Goal: Task Accomplishment & Management: Manage account settings

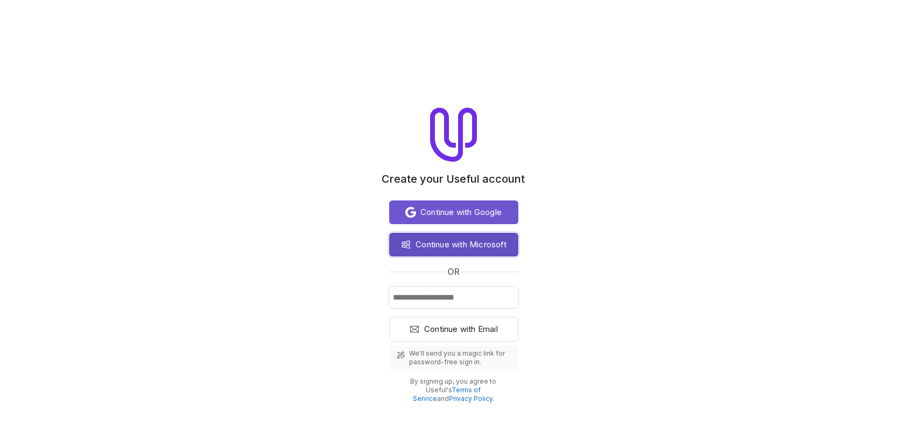
click at [448, 247] on span "Continue with Microsoft" at bounding box center [461, 244] width 91 height 13
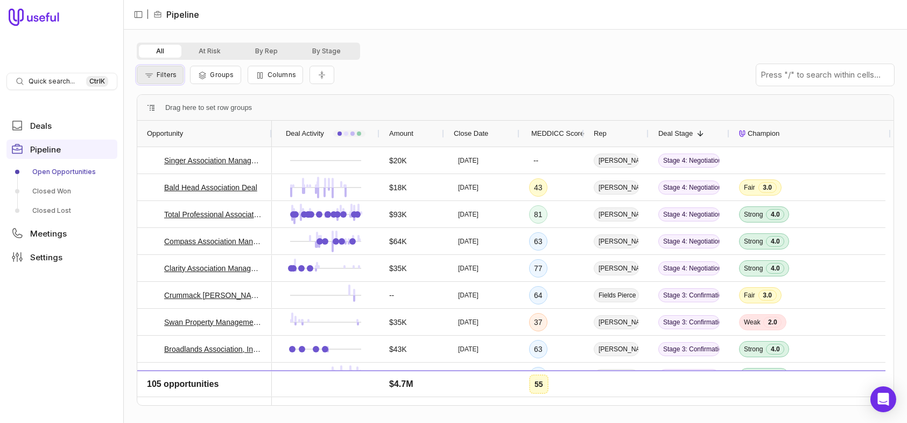
click at [172, 73] on span "Filters" at bounding box center [167, 75] width 20 height 8
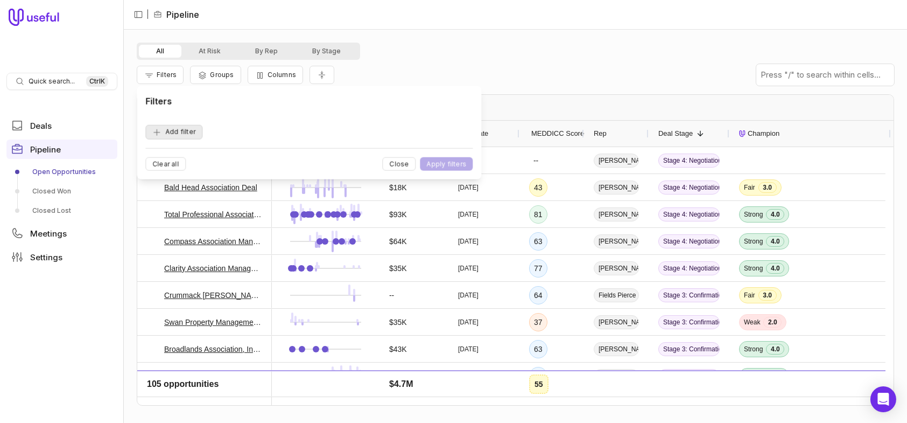
click at [179, 131] on button "Add filter" at bounding box center [173, 132] width 57 height 15
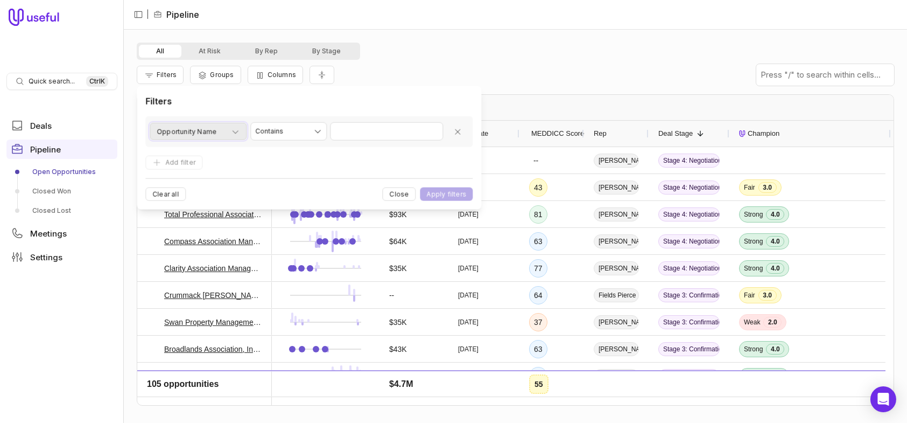
click at [235, 125] on div "Opportunity Name" at bounding box center [198, 131] width 83 height 13
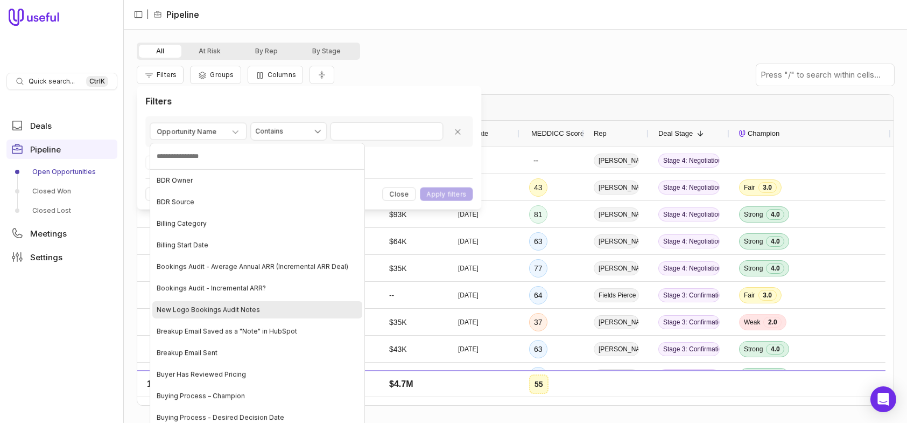
scroll to position [646, 0]
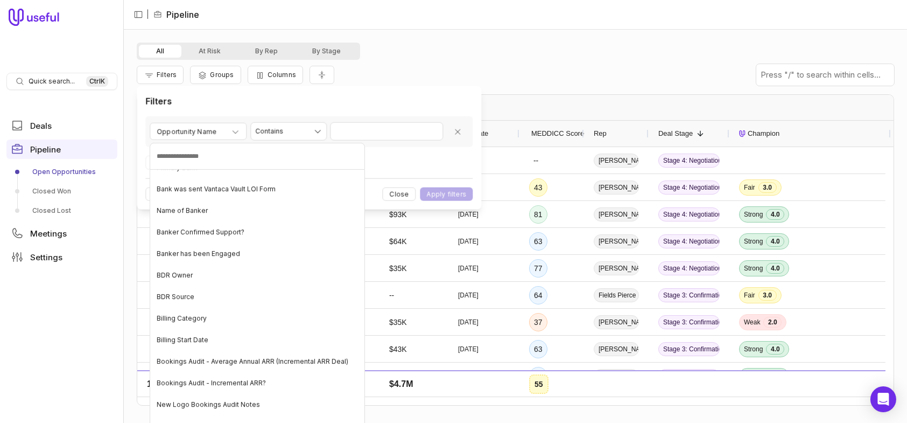
click at [552, 45] on html "Quick search... Ctrl K Deals Pipeline Open Opportunities Closed Won Closed Lost…" at bounding box center [453, 211] width 907 height 423
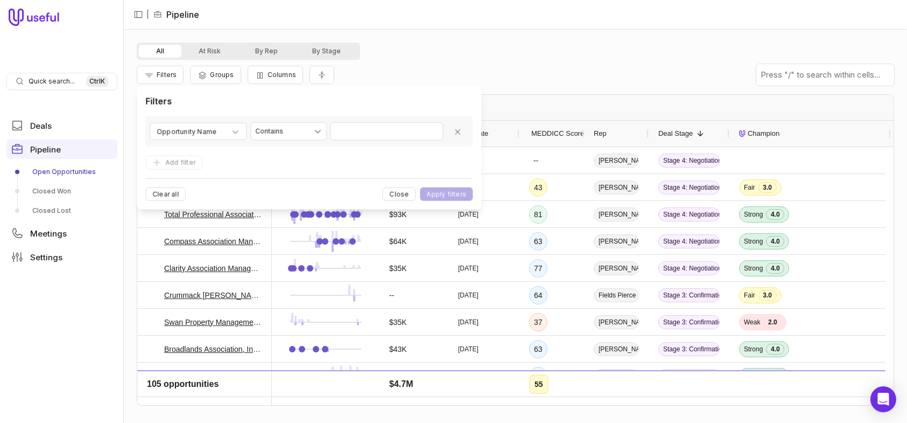
click at [621, 132] on div "Rep" at bounding box center [616, 133] width 45 height 20
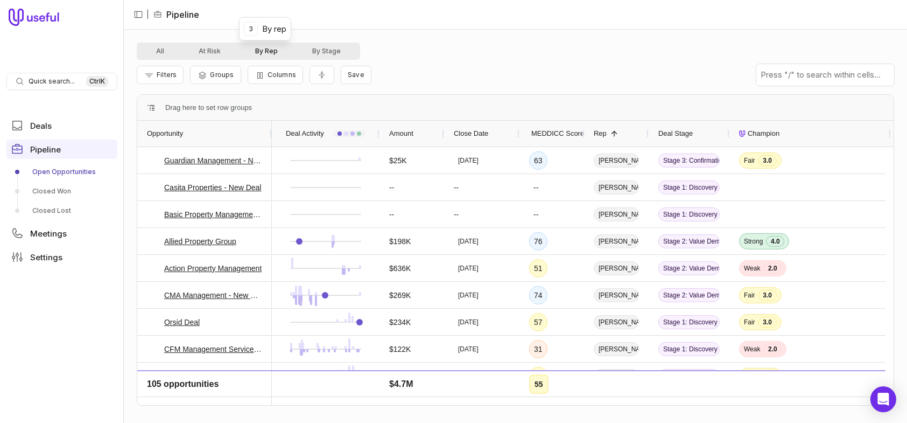
click at [269, 51] on button "By Rep" at bounding box center [266, 51] width 57 height 13
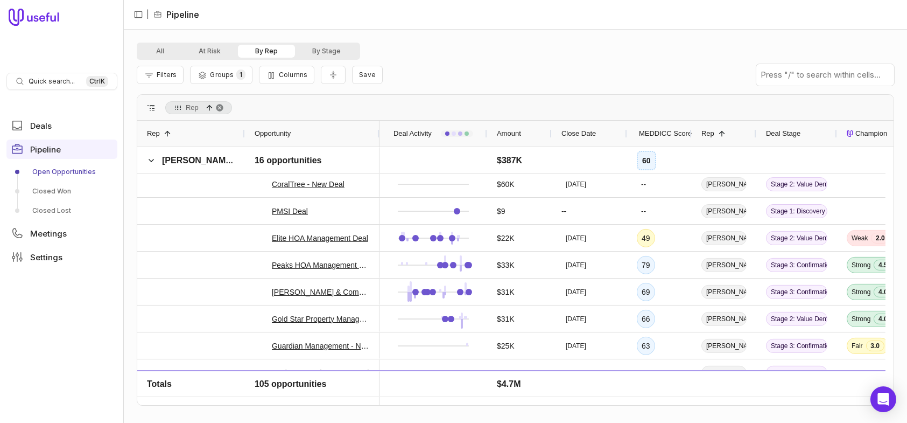
click at [152, 106] on span at bounding box center [151, 107] width 9 height 9
click at [147, 159] on span at bounding box center [151, 160] width 9 height 9
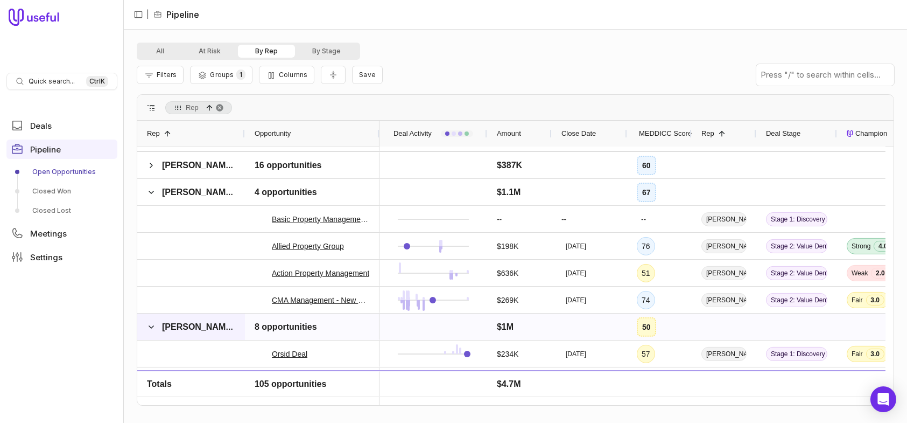
click at [146, 329] on div "Nora Campbell" at bounding box center [191, 326] width 108 height 26
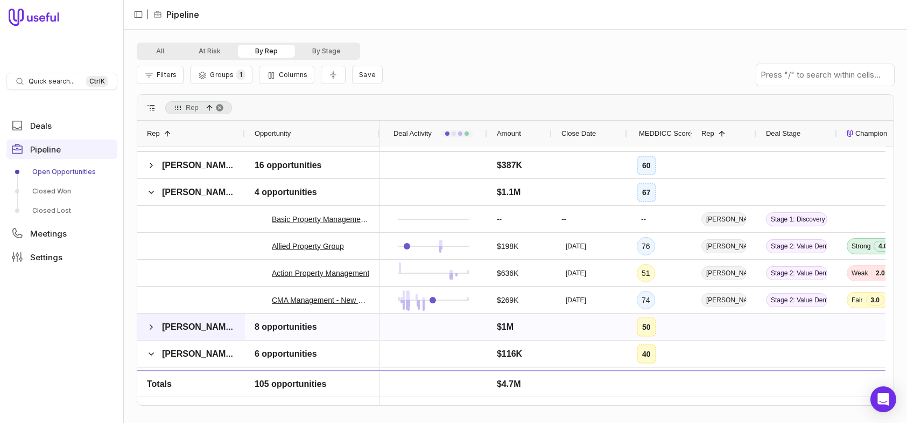
click at [146, 329] on div "Nora Campbell" at bounding box center [191, 326] width 108 height 26
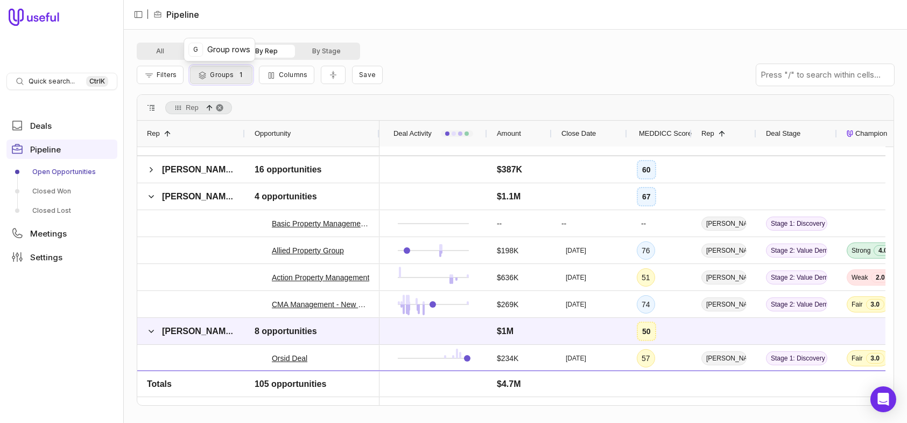
click at [219, 78] on button "Groups 1" at bounding box center [221, 75] width 62 height 18
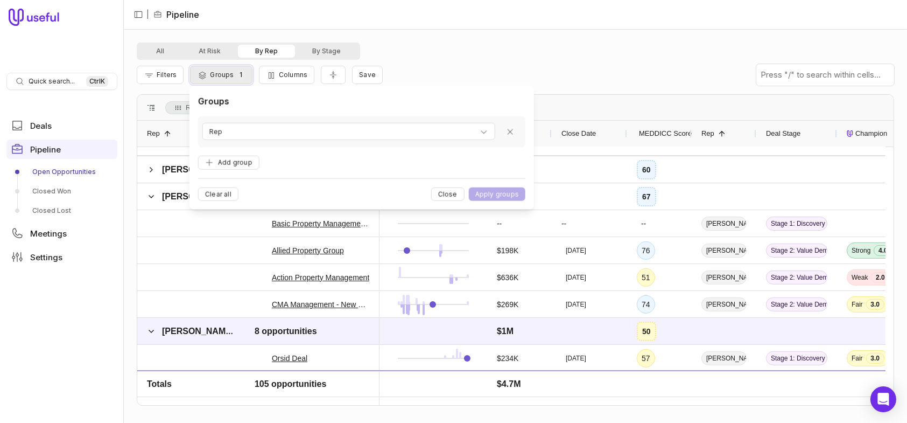
click at [219, 78] on button "Groups 1" at bounding box center [221, 75] width 62 height 18
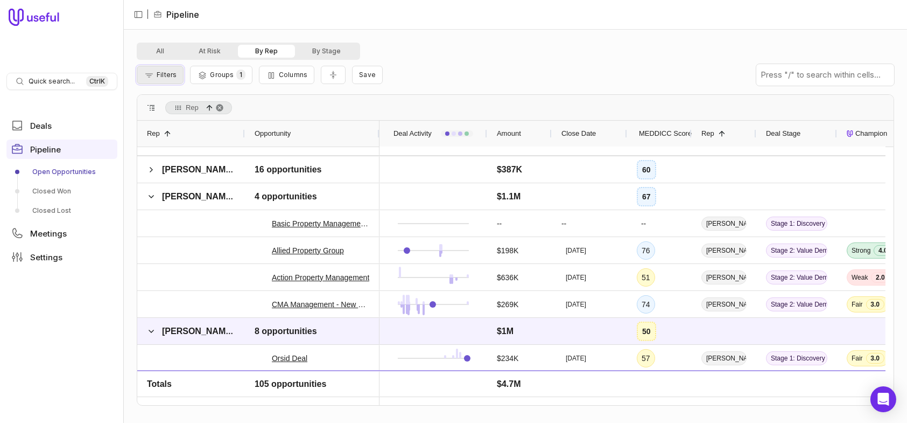
click at [172, 80] on button "Filters" at bounding box center [160, 75] width 47 height 18
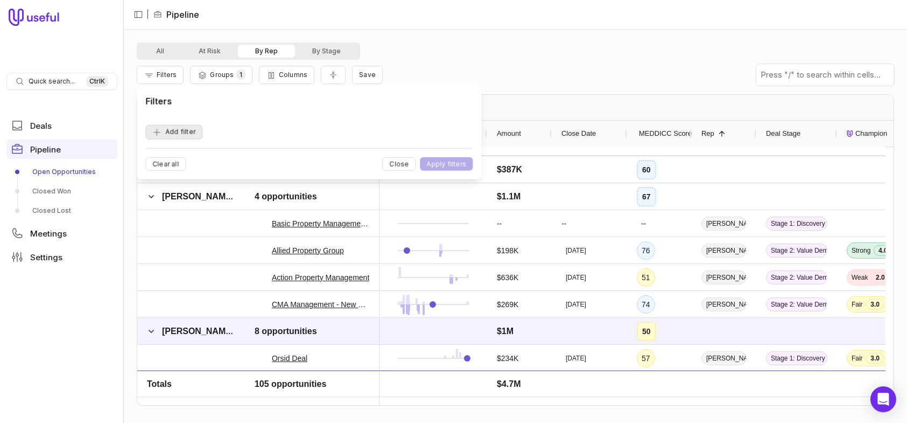
click at [176, 132] on button "Add filter" at bounding box center [173, 132] width 57 height 15
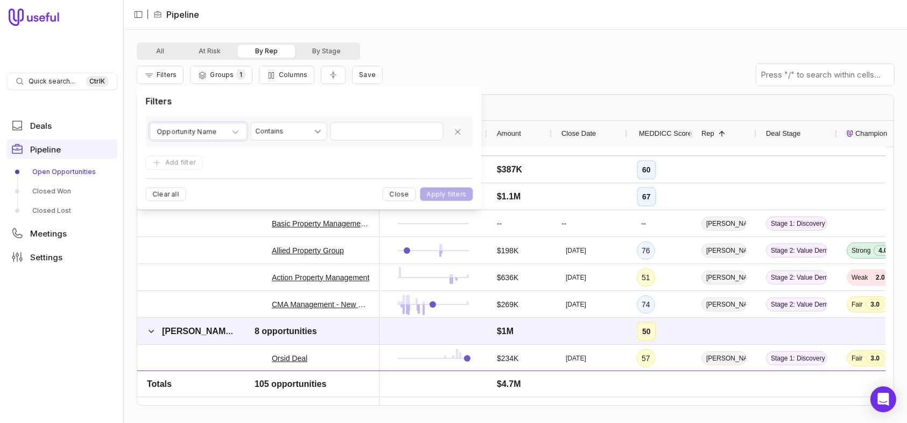
drag, startPoint x: 231, startPoint y: 130, endPoint x: 225, endPoint y: 130, distance: 6.5
click at [231, 130] on icon "button" at bounding box center [235, 132] width 9 height 9
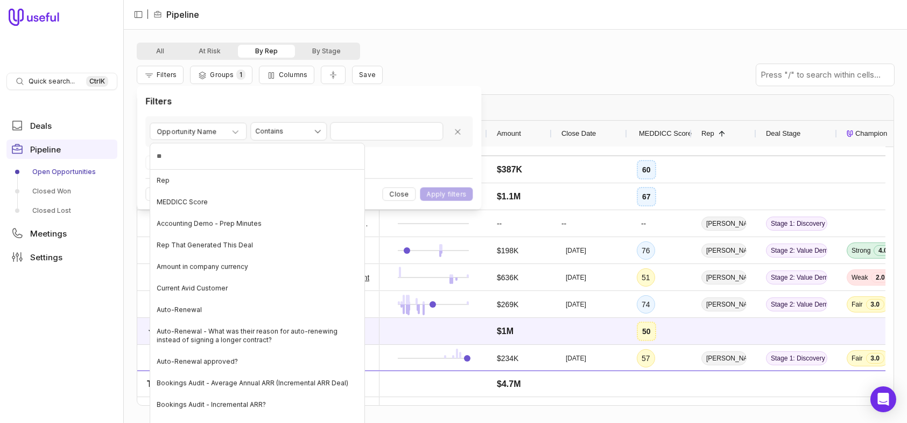
type input "***"
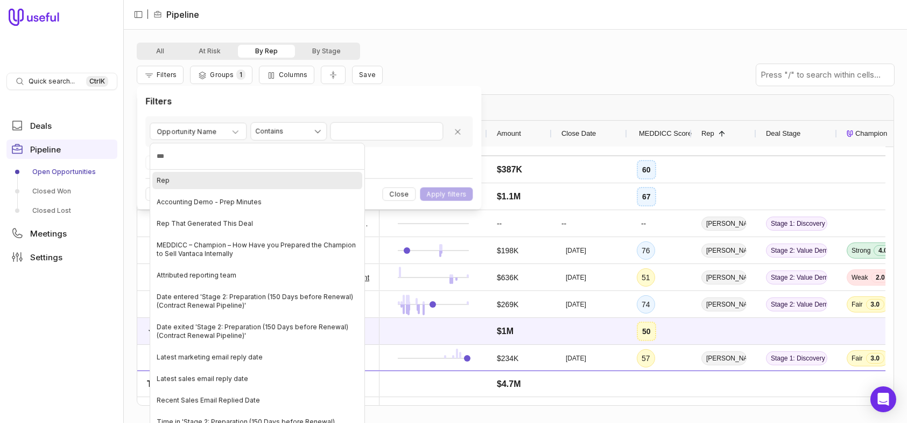
click at [166, 182] on span "Rep" at bounding box center [163, 180] width 13 height 9
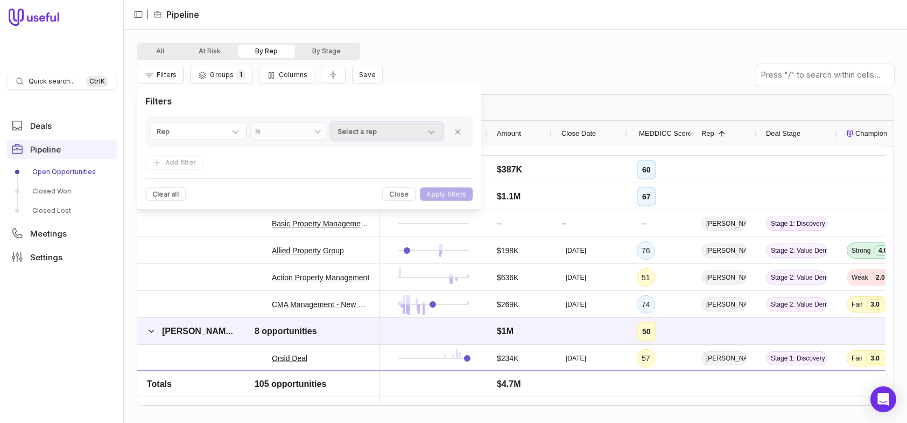
click at [395, 135] on div "Select a rep" at bounding box center [387, 131] width 98 height 13
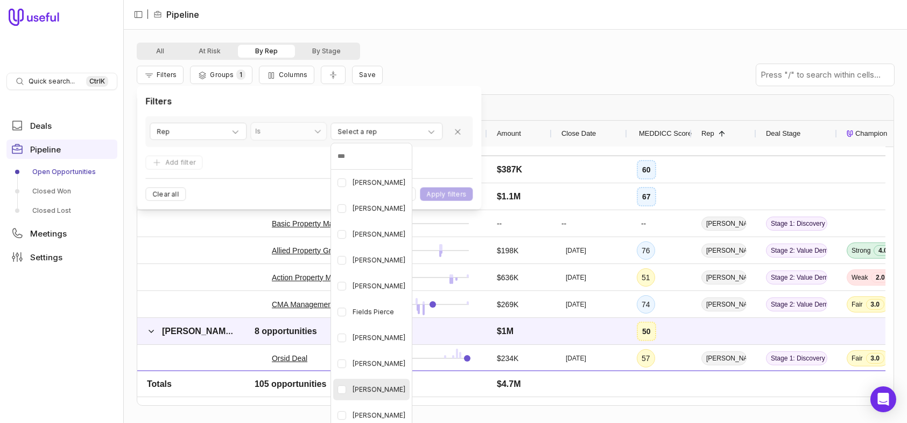
click at [340, 392] on Woytek "button" at bounding box center [342, 389] width 9 height 9
click at [470, 159] on html "Quick search... Ctrl K Deals Pipeline Open Opportunities Closed Won Closed Lost…" at bounding box center [453, 211] width 907 height 423
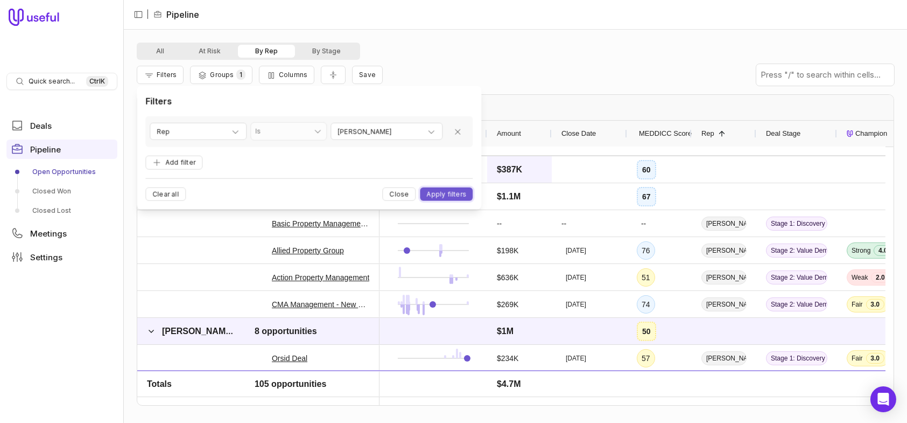
click at [454, 188] on button "Apply filters" at bounding box center [446, 193] width 53 height 13
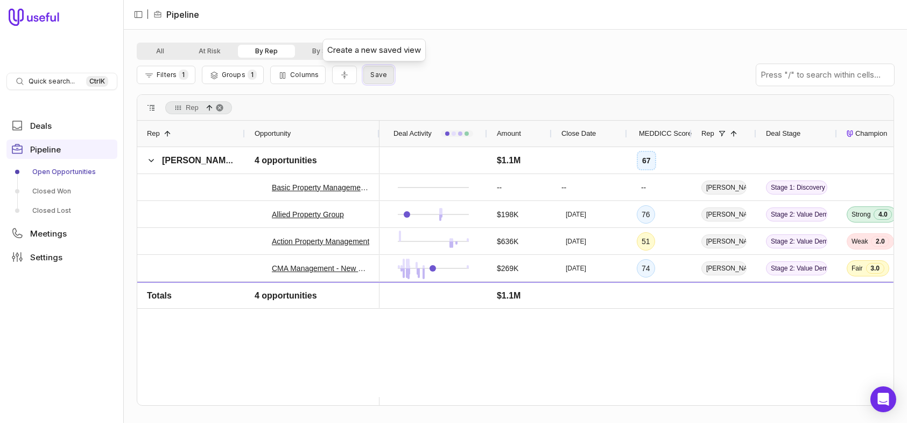
click at [371, 75] on span "Save" at bounding box center [378, 75] width 17 height 8
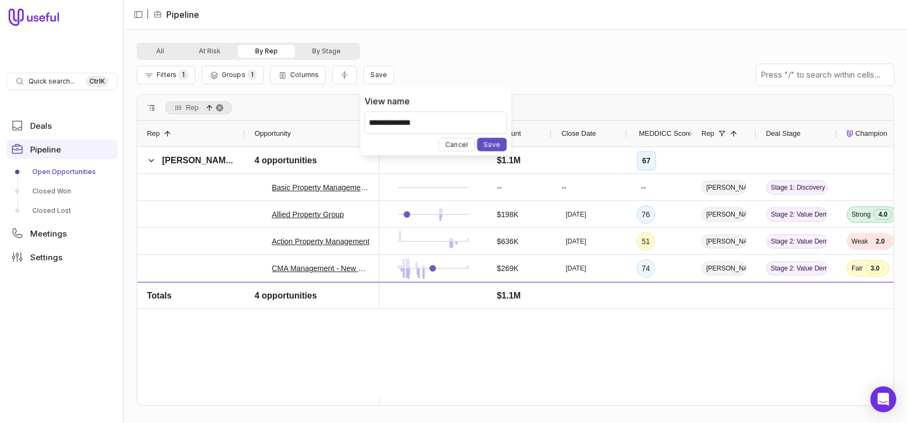
type input "**********"
click at [495, 144] on button "Save" at bounding box center [492, 144] width 30 height 13
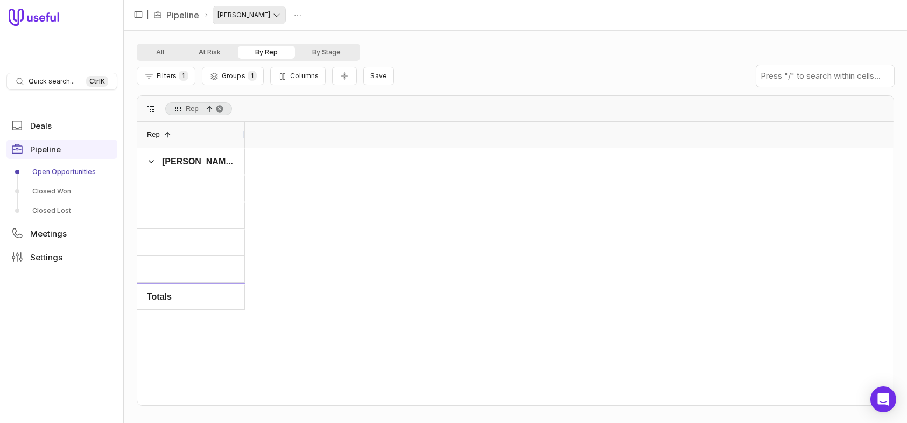
click at [277, 15] on html "Quick search... Ctrl K Deals Pipeline Open Opportunities Closed Won Closed Lost…" at bounding box center [453, 211] width 907 height 423
drag, startPoint x: 469, startPoint y: 39, endPoint x: 461, endPoint y: 42, distance: 9.0
click at [470, 40] on html "Quick search... Ctrl K Deals Pipeline Open Opportunities Closed Won Closed Lost…" at bounding box center [453, 211] width 907 height 423
click at [187, 162] on span "Maegan Woytek" at bounding box center [198, 161] width 72 height 9
click at [185, 162] on span "Maegan Woytek" at bounding box center [198, 161] width 72 height 9
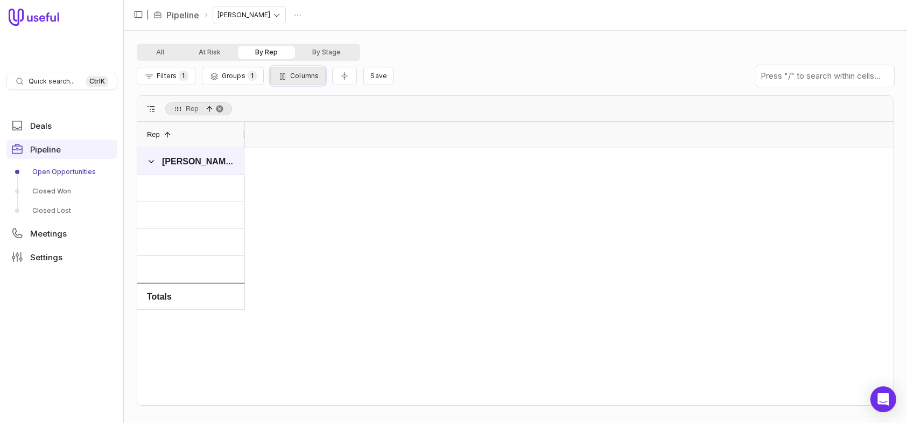
click at [282, 75] on icon "button" at bounding box center [282, 76] width 11 height 9
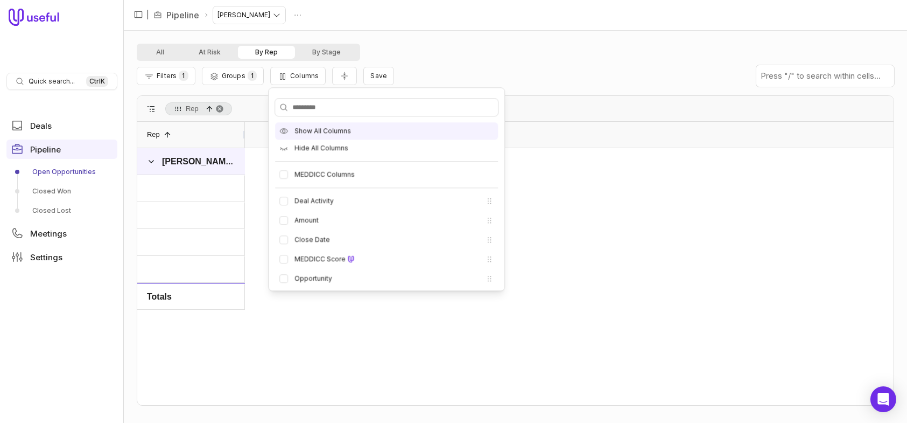
click at [317, 133] on span "Show All Columns" at bounding box center [322, 131] width 57 height 9
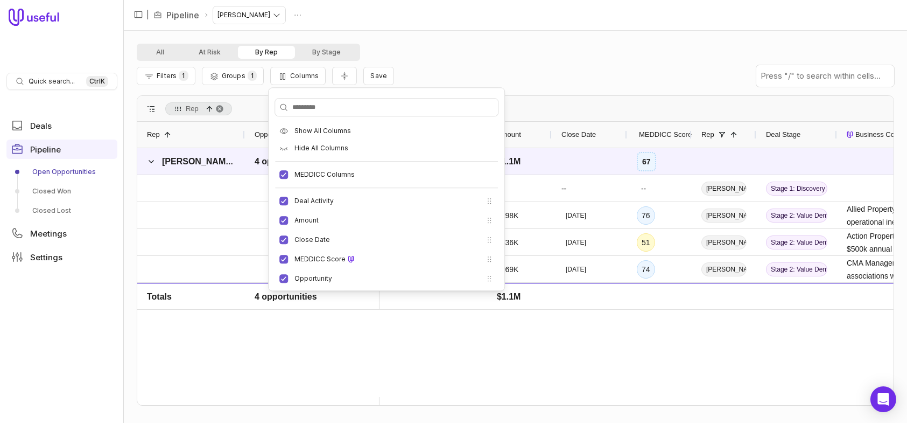
click at [509, 65] on div "Filters 1 Groups 1 Columns Save" at bounding box center [515, 76] width 757 height 30
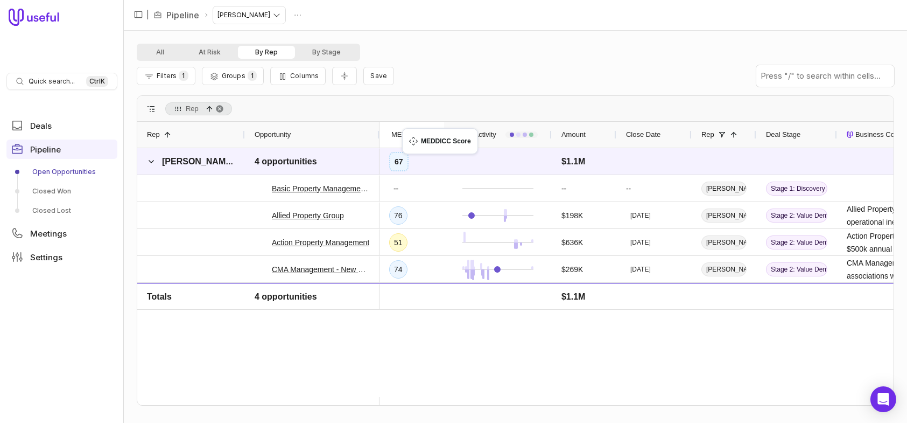
drag, startPoint x: 656, startPoint y: 135, endPoint x: 408, endPoint y: 135, distance: 248.7
click at [376, 75] on span "Save" at bounding box center [378, 76] width 17 height 8
click at [611, 73] on div "Filters 1 Groups 1 Columns Save" at bounding box center [515, 76] width 757 height 30
click at [294, 17] on html "Quick search... Ctrl K Deals Pipeline Open Opportunities Closed Won Closed Lost…" at bounding box center [453, 211] width 907 height 423
click at [287, 36] on span "Delete" at bounding box center [287, 35] width 22 height 6
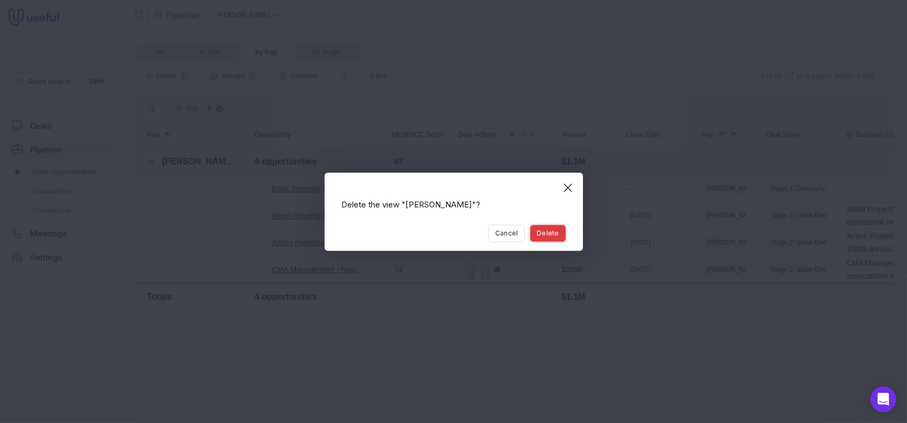
click at [549, 237] on button "Delete" at bounding box center [547, 233] width 35 height 17
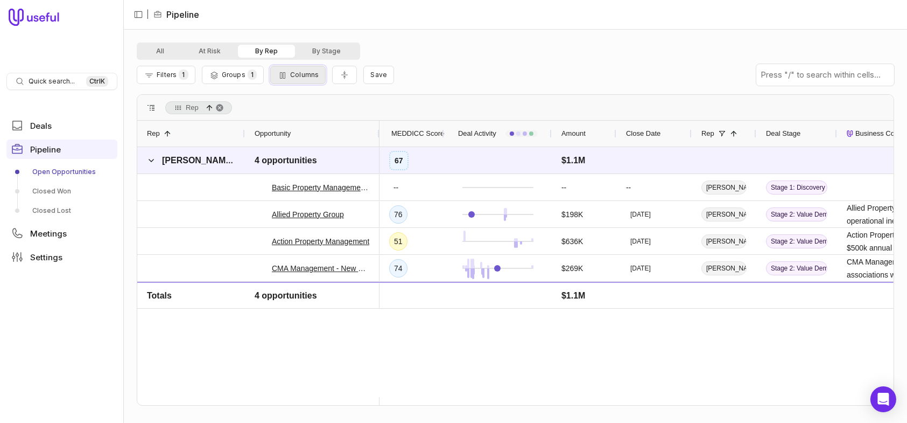
click at [279, 76] on icon "button" at bounding box center [282, 75] width 11 height 9
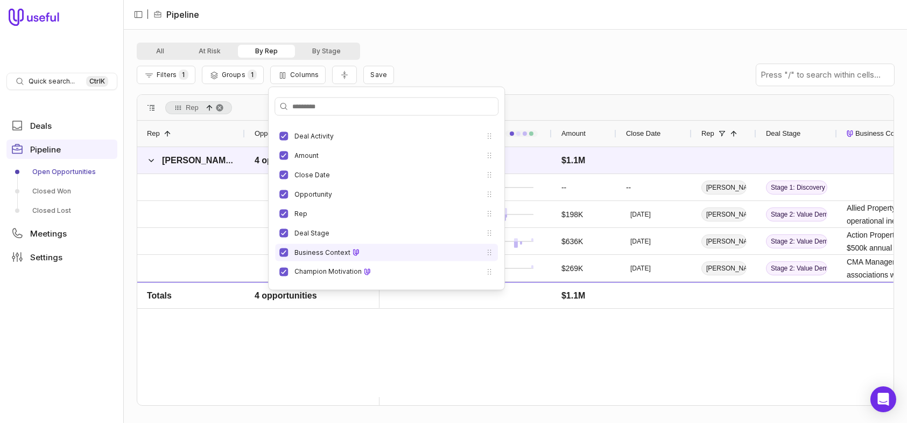
scroll to position [108, 0]
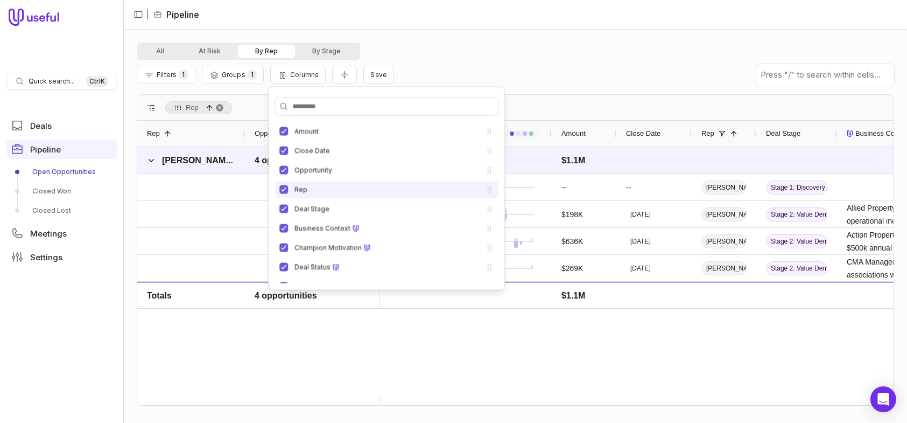
click at [283, 193] on li "Rep" at bounding box center [386, 189] width 223 height 17
click at [283, 190] on button "Rep" at bounding box center [283, 189] width 9 height 9
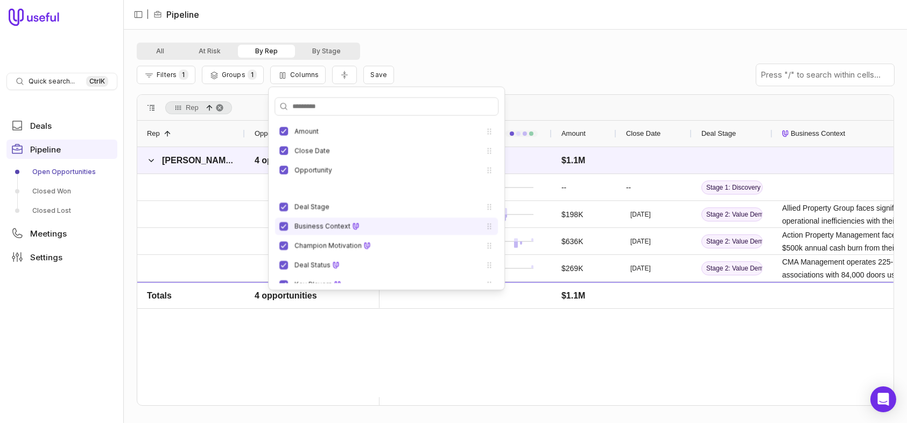
scroll to position [108, 0]
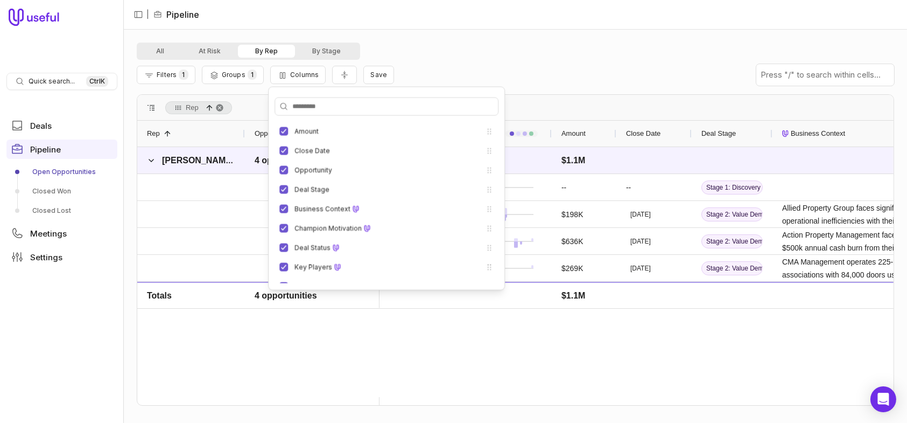
click at [656, 39] on div "All At Risk By Rep By Stage Filters 1 Groups 1 Columns Save Press ENTER to sort…" at bounding box center [515, 226] width 783 height 393
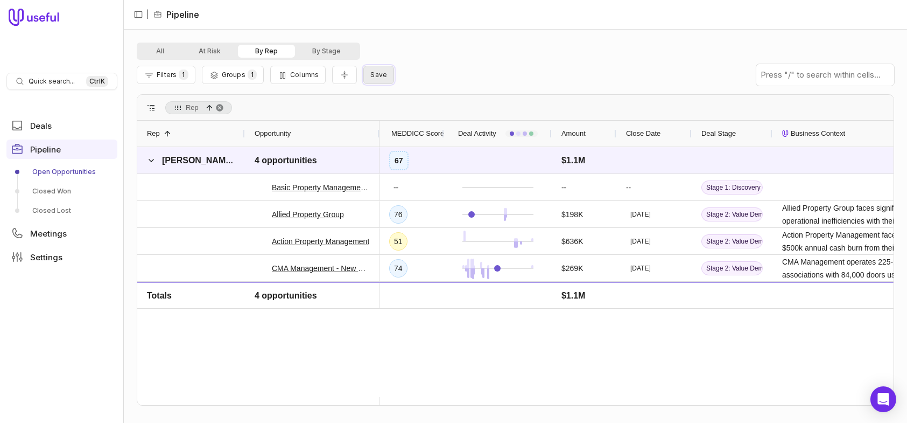
click at [370, 74] on span "Save" at bounding box center [378, 75] width 17 height 8
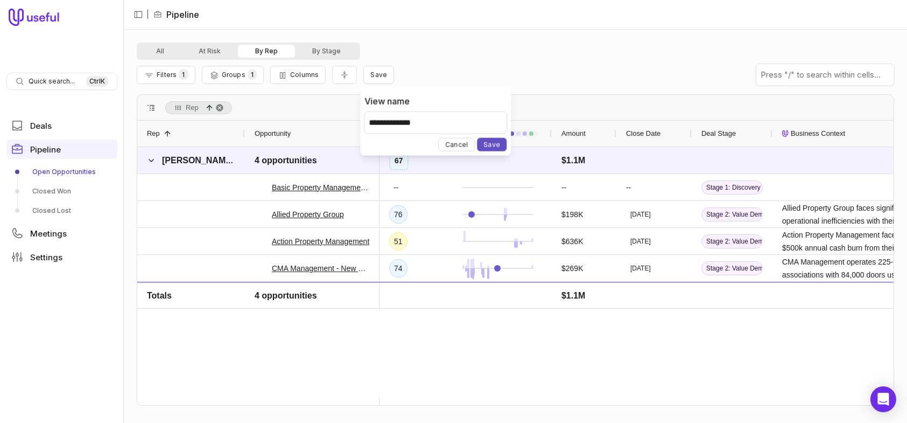
type input "**********"
click at [494, 145] on button "Save" at bounding box center [492, 144] width 30 height 13
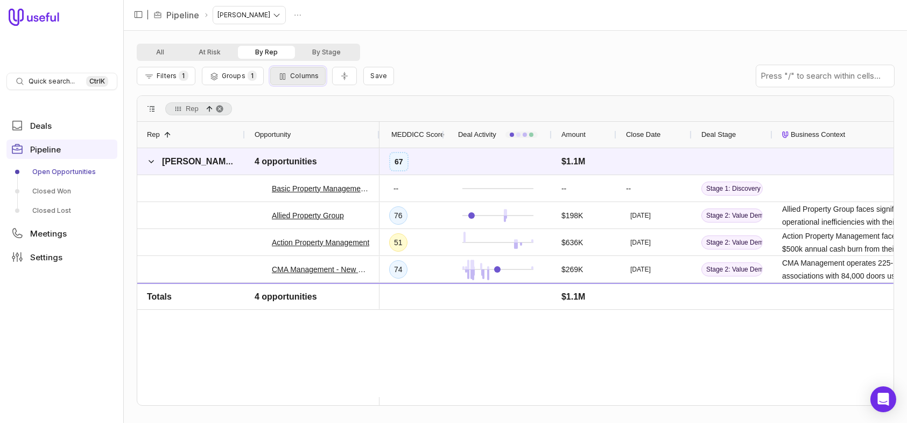
click at [296, 76] on span "Columns" at bounding box center [304, 76] width 29 height 8
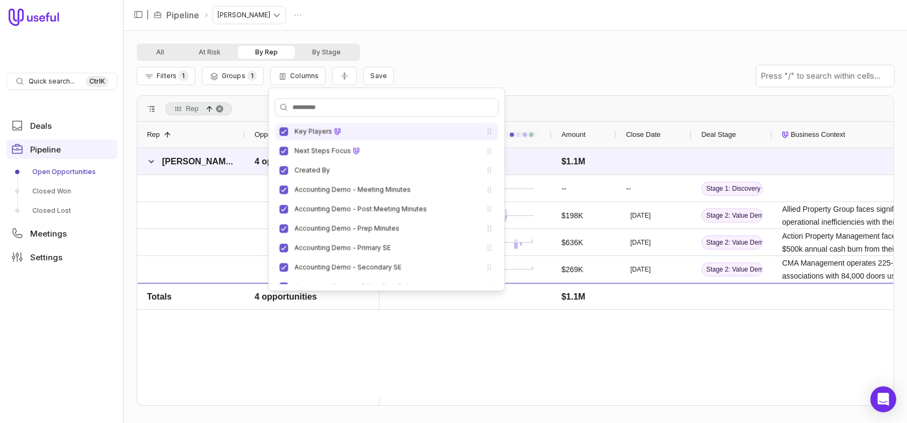
scroll to position [269, 0]
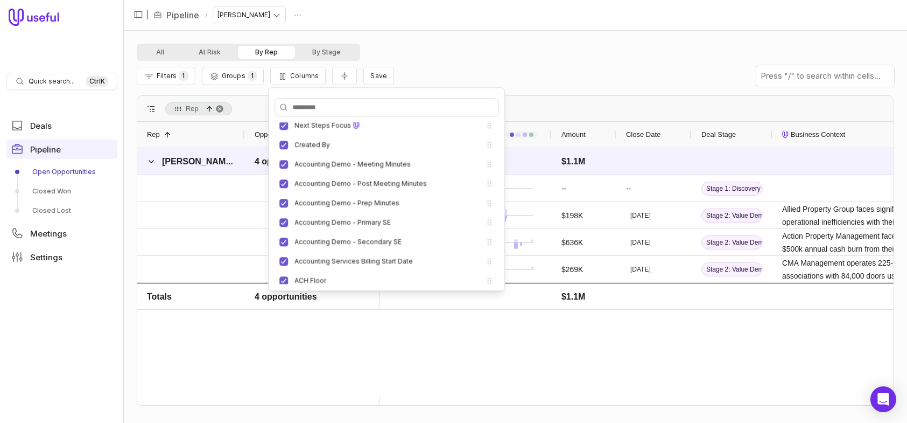
click at [695, 46] on div "All At Risk By Rep By Stage" at bounding box center [515, 52] width 757 height 17
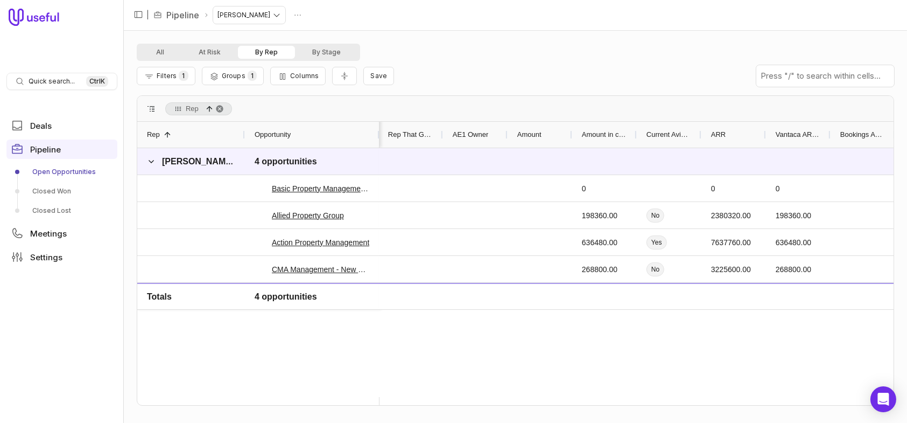
scroll to position [0, 1884]
